Goal: Information Seeking & Learning: Understand process/instructions

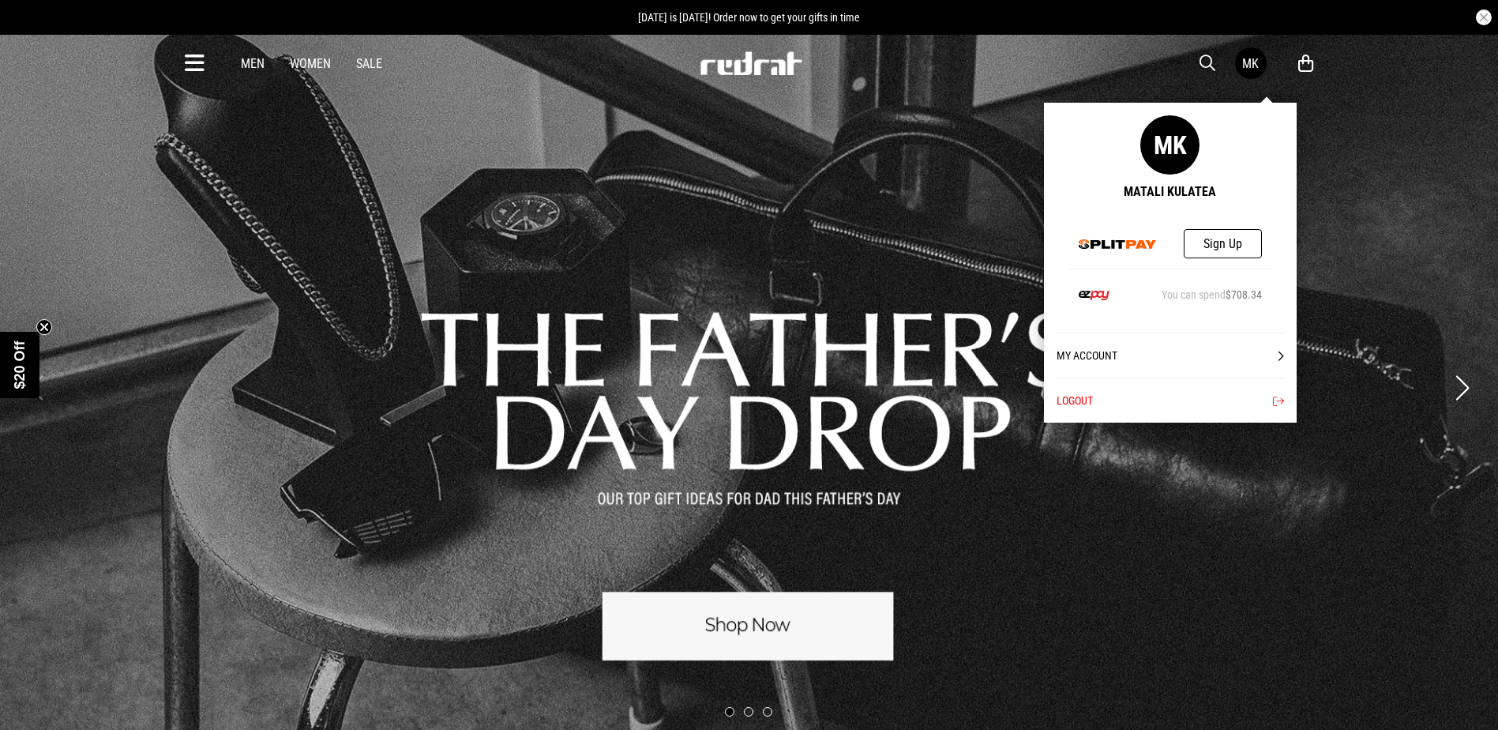
click at [1249, 68] on div "MK" at bounding box center [1250, 63] width 17 height 15
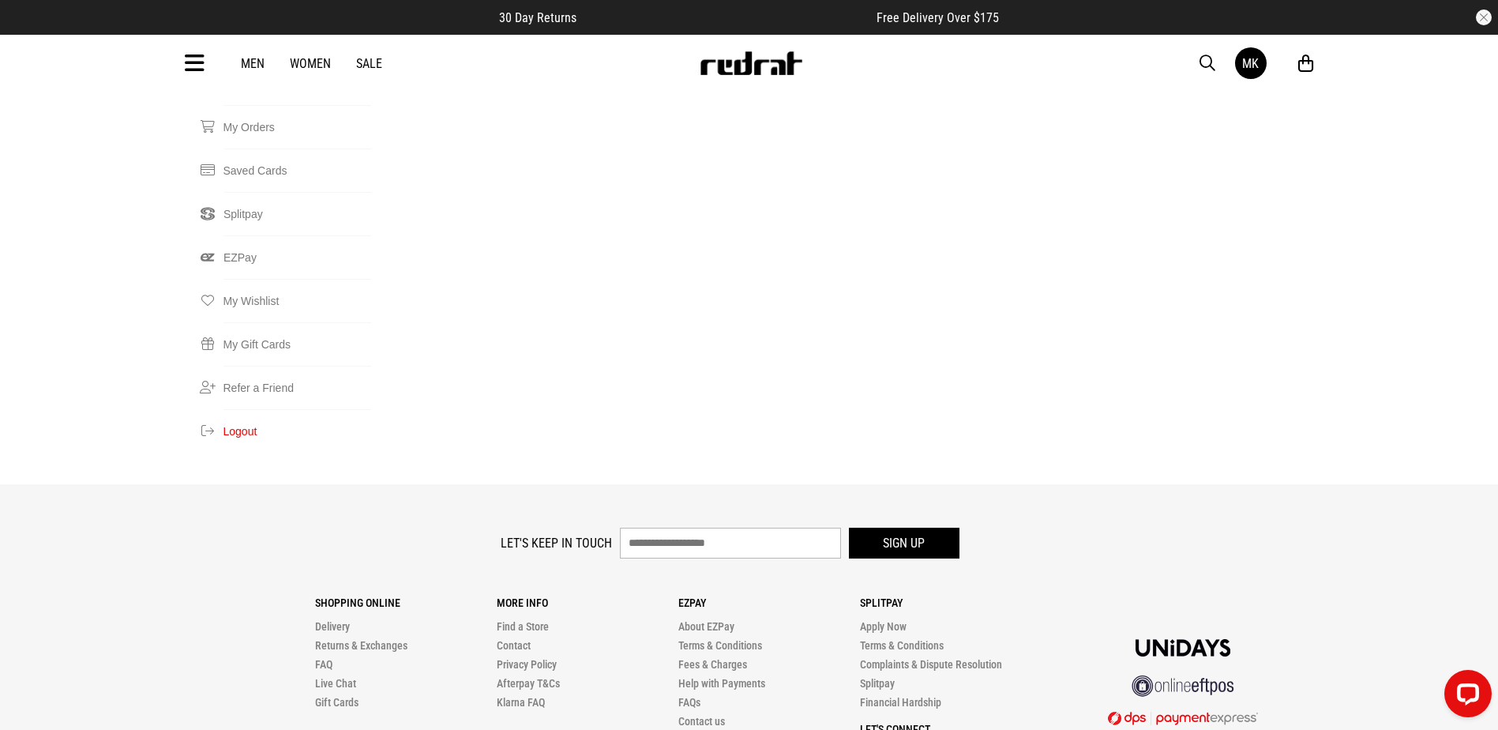
scroll to position [458, 0]
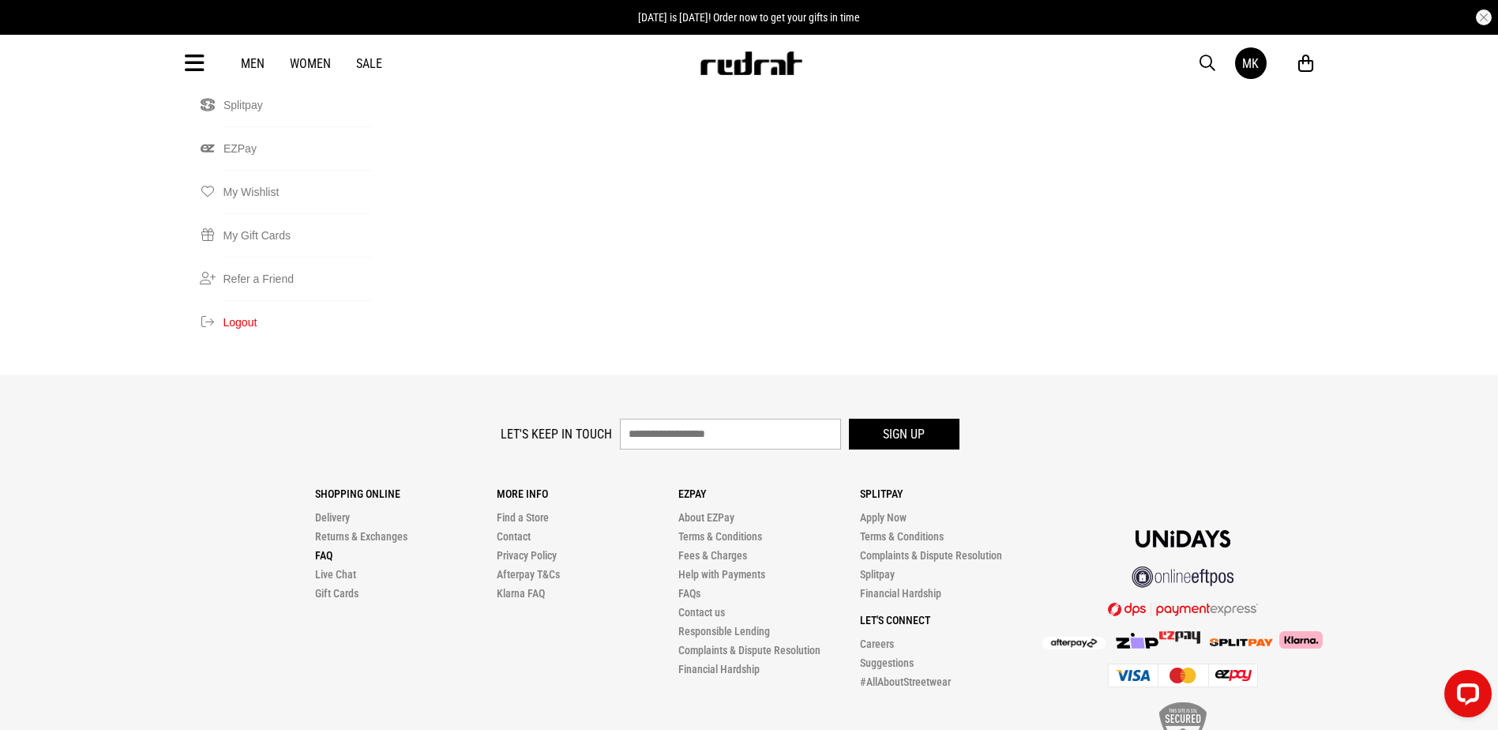
click at [319, 549] on link "FAQ" at bounding box center [323, 555] width 17 height 13
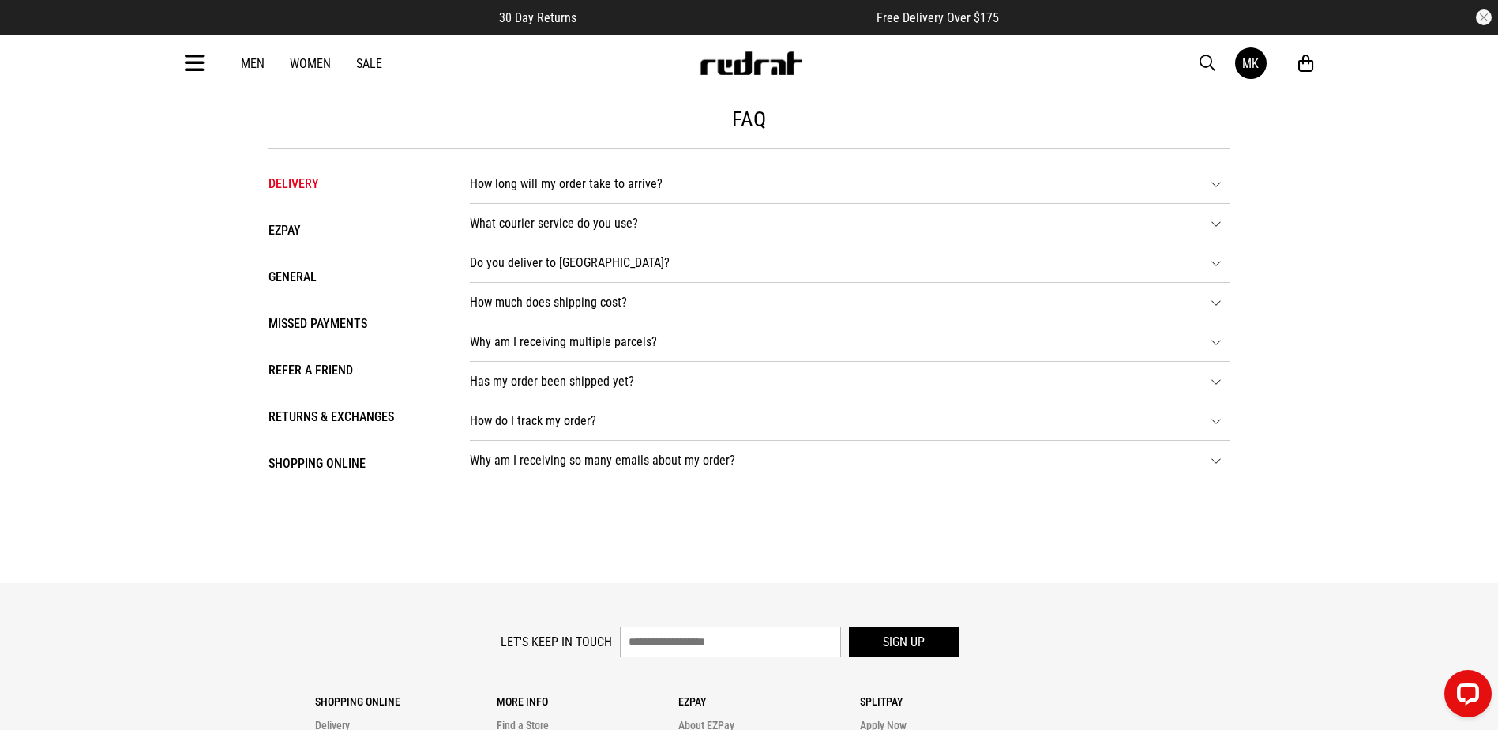
click at [287, 203] on div "Delivery EZPAY General Missed Payments Refer a Friend Returns & Exchanges Shopp…" at bounding box center [353, 317] width 170 height 339
click at [282, 246] on div "Delivery EZPAY General Missed Payments Refer a Friend Returns & Exchanges Shopp…" at bounding box center [353, 317] width 170 height 339
click at [283, 238] on li "EZPAY" at bounding box center [353, 230] width 170 height 23
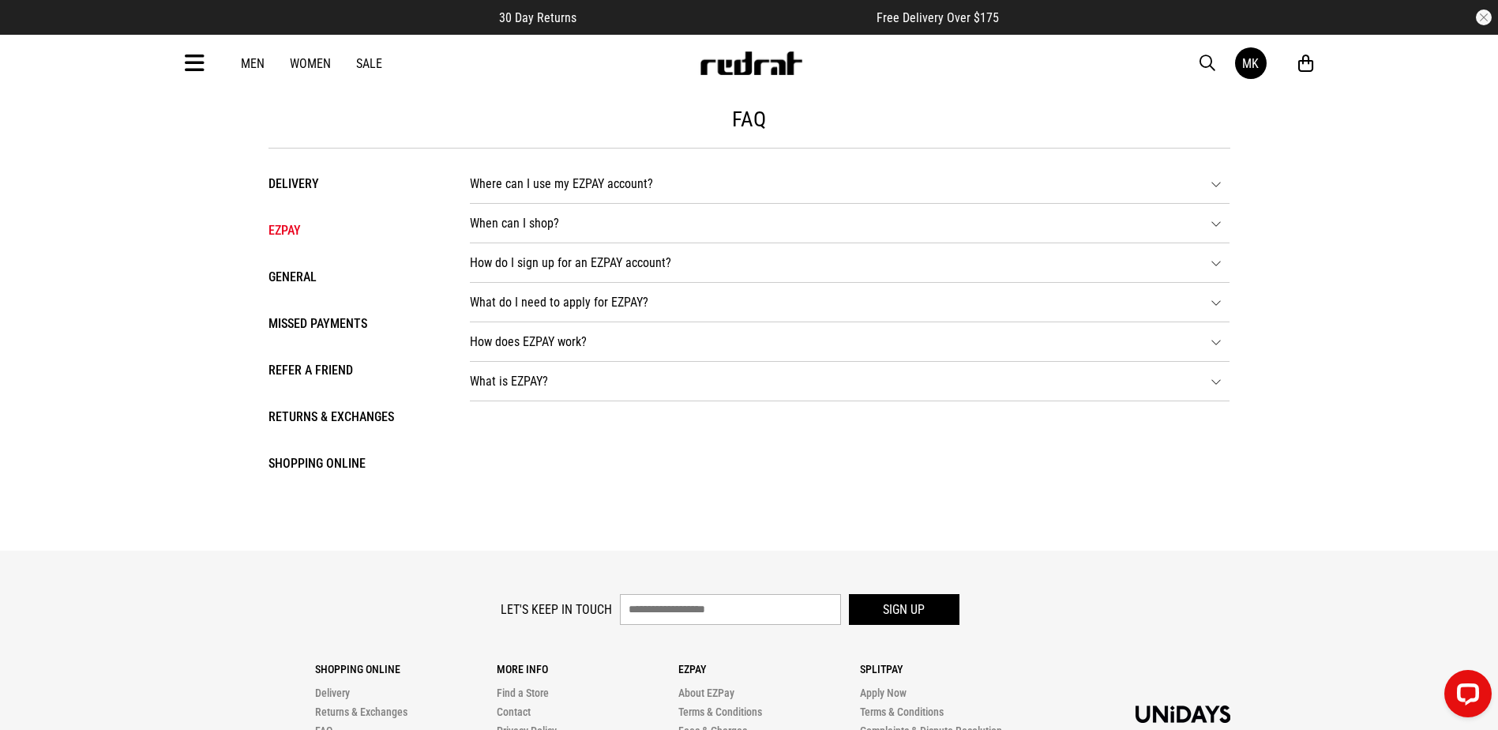
click at [293, 280] on li "General" at bounding box center [353, 276] width 170 height 23
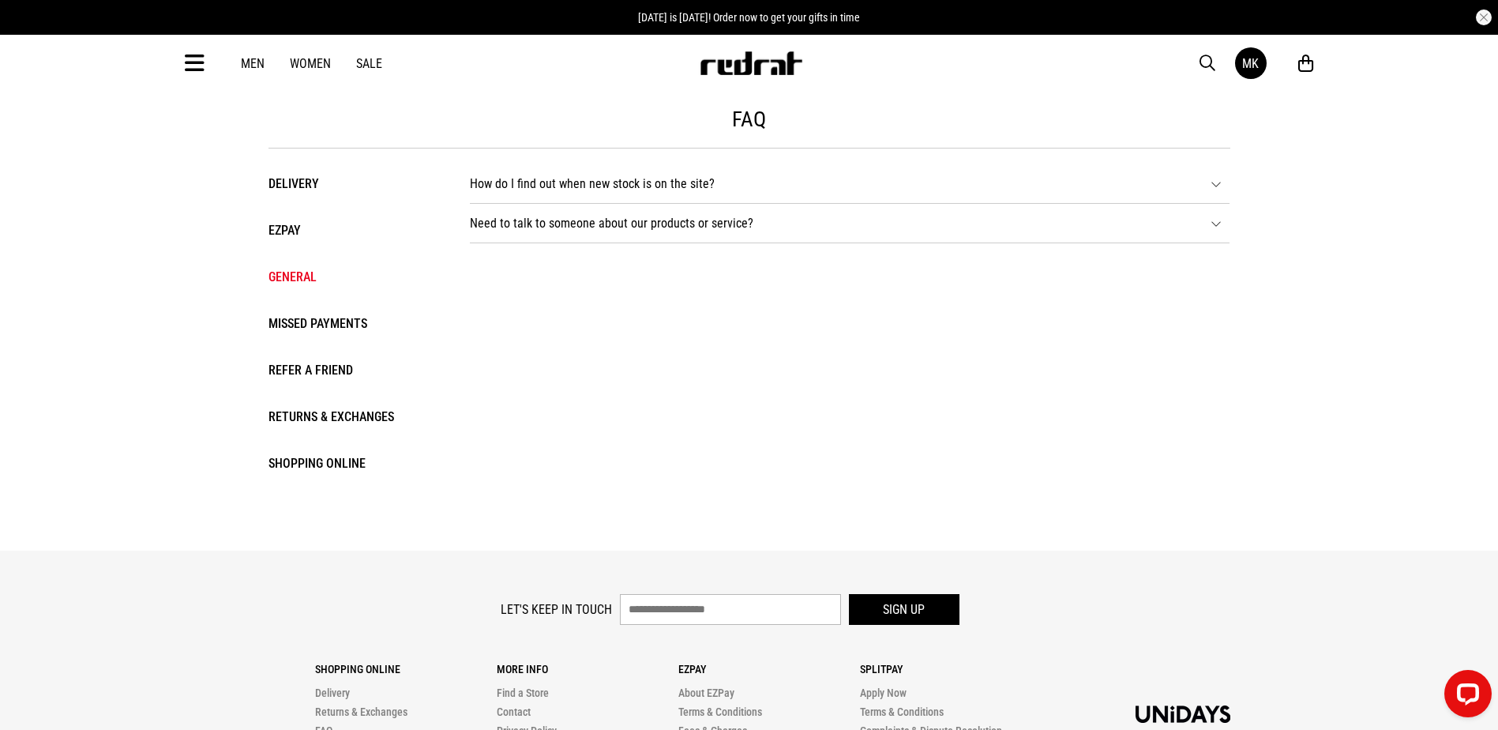
click at [296, 325] on li "Missed Payments" at bounding box center [353, 323] width 170 height 23
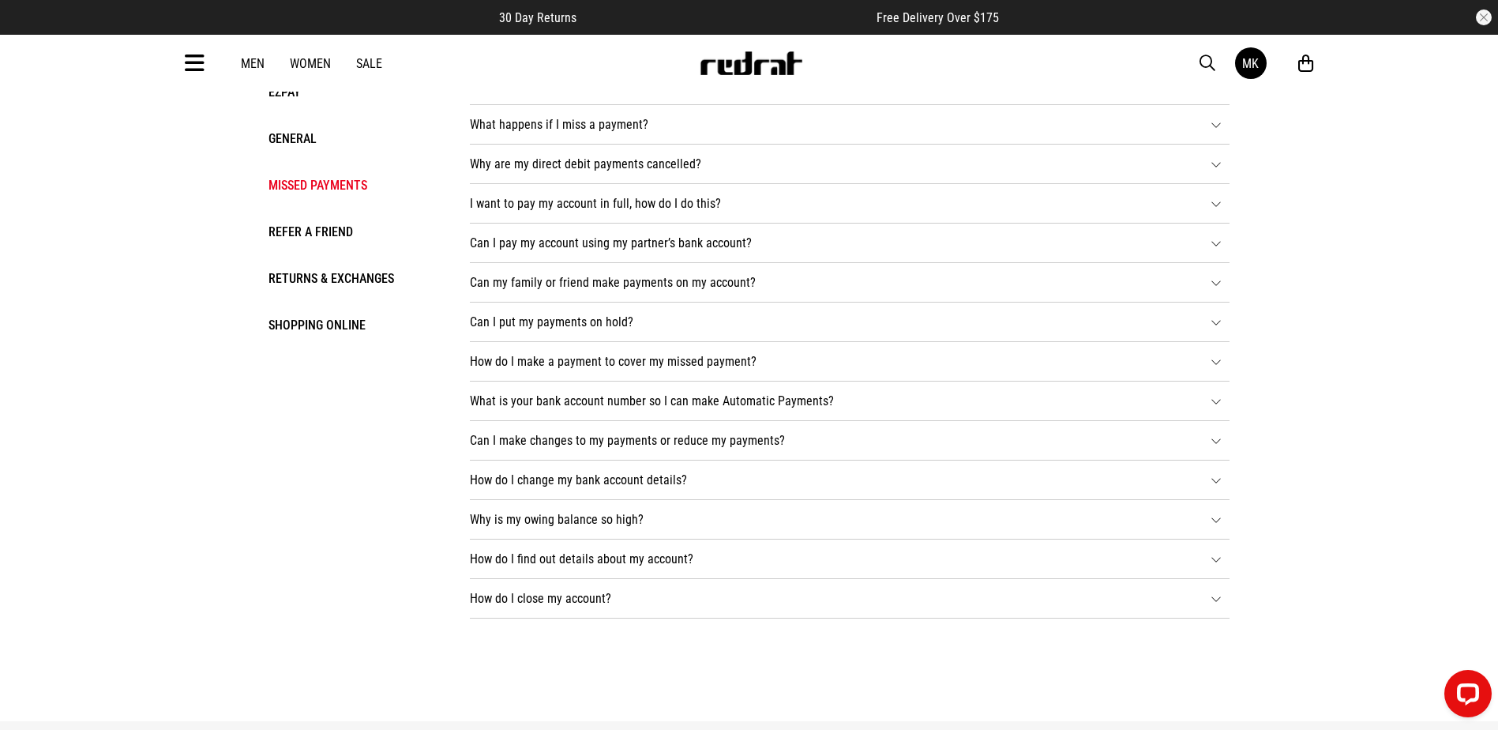
scroll to position [158, 0]
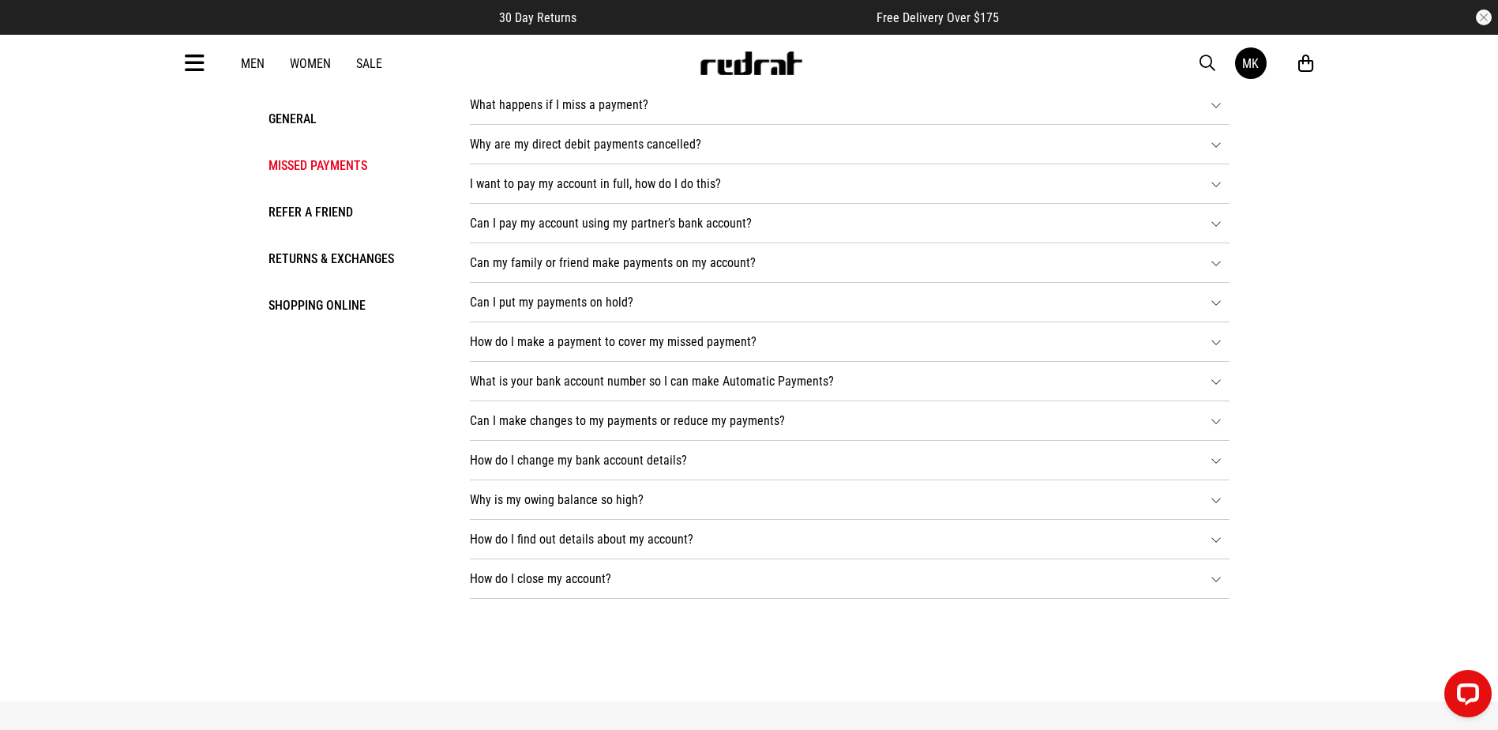
click at [1005, 571] on li "How do I close my account? Call, email, chat or send us a facebook message on o…" at bounding box center [850, 578] width 760 height 39
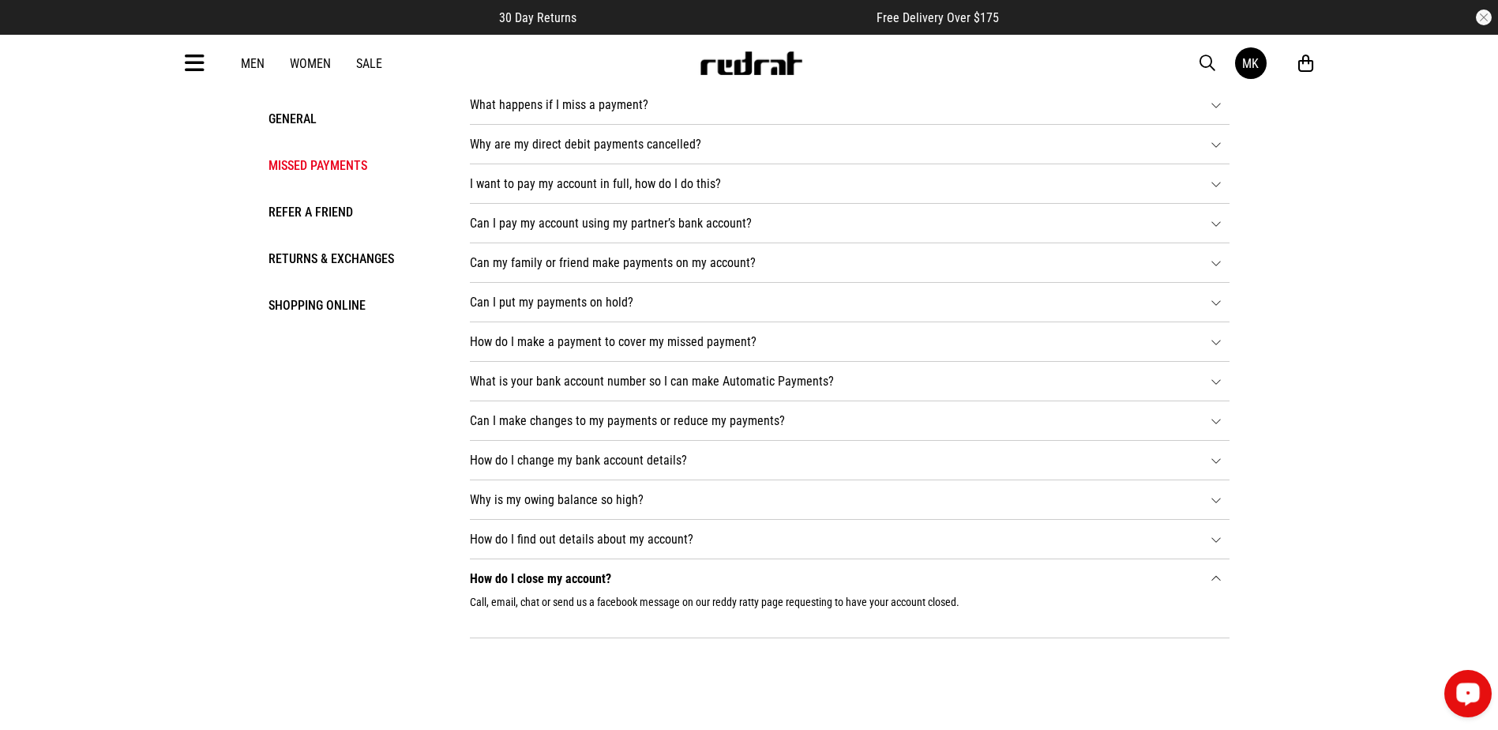
click at [1472, 685] on div "Open LiveChat chat widget" at bounding box center [1468, 692] width 27 height 27
